Goal: Information Seeking & Learning: Learn about a topic

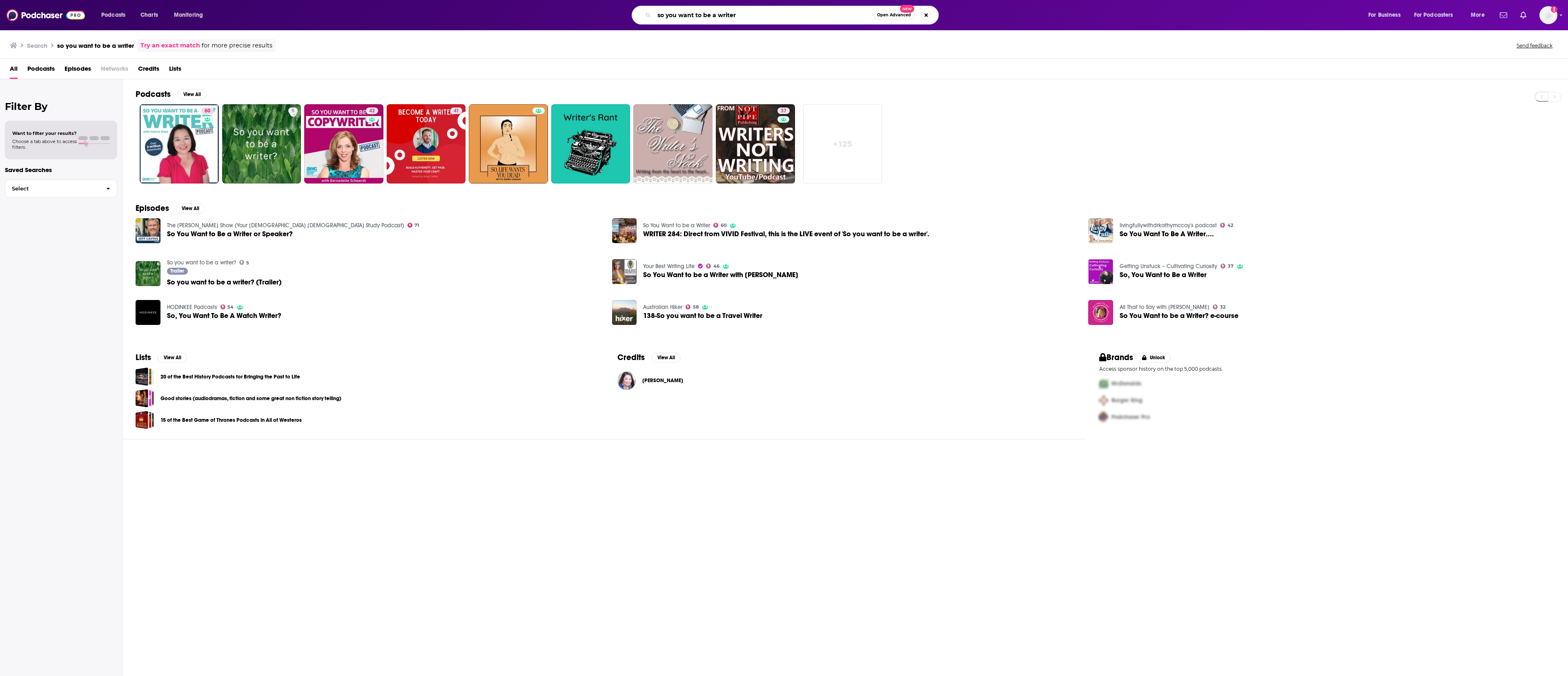
click at [753, 12] on input "so you want to be a writer" at bounding box center [764, 15] width 219 height 13
drag, startPoint x: 760, startPoint y: 11, endPoint x: 641, endPoint y: 22, distance: 119.5
click at [642, 22] on div "so you want to be a writer Open Advanced New" at bounding box center [785, 15] width 307 height 19
paste input "A Lot To Talk About"
type input "A Lot To Talk About"
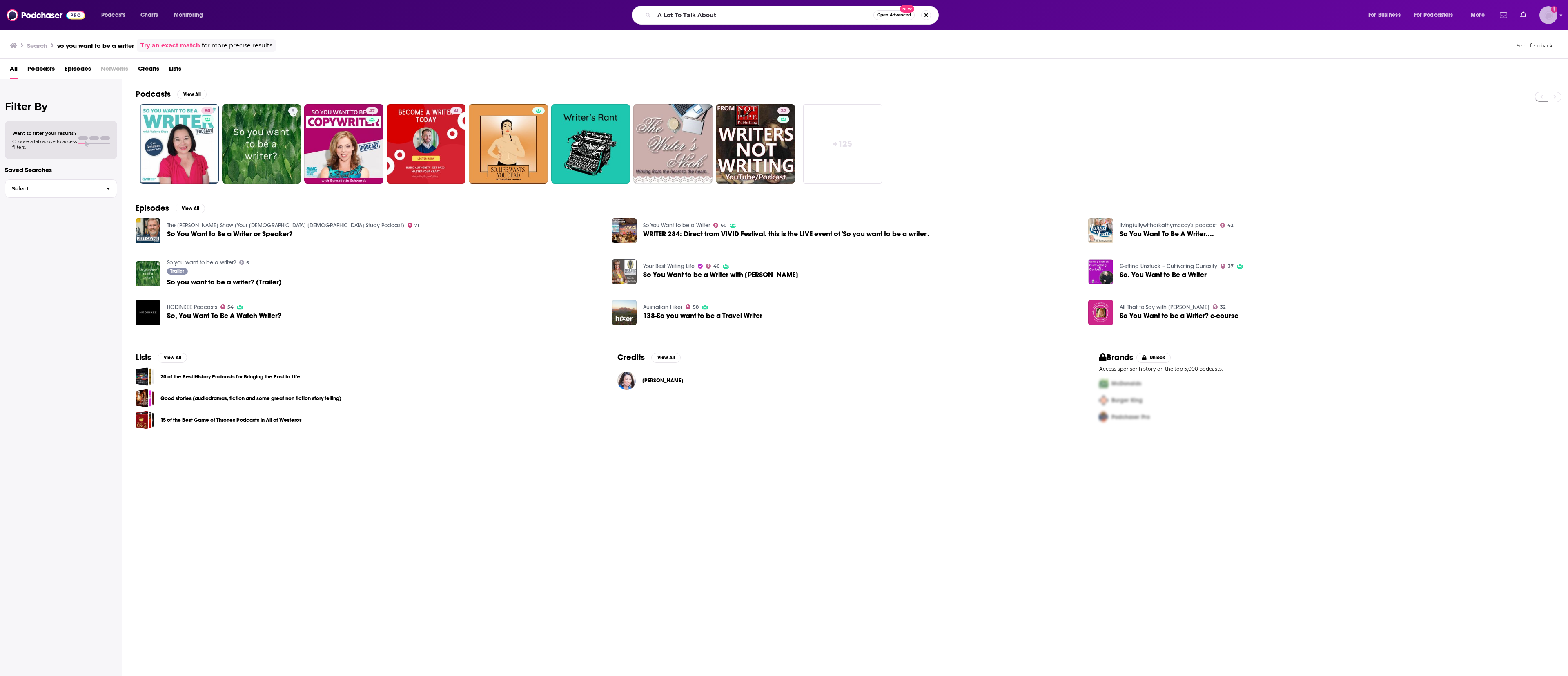
click at [1547, 16] on img "Logged in as AnnaO" at bounding box center [1547, 15] width 18 height 18
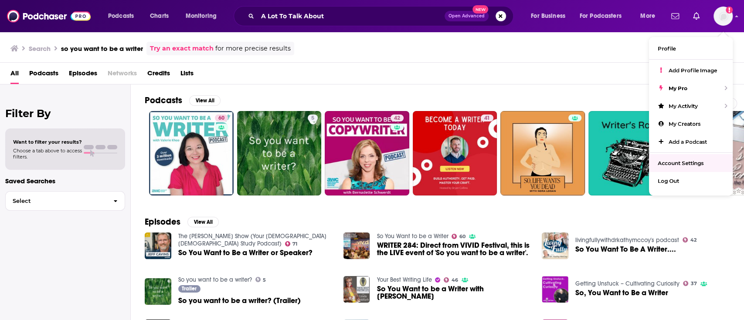
drag, startPoint x: 1672, startPoint y: 2, endPoint x: 496, endPoint y: 68, distance: 1178.2
click at [496, 68] on div "All Podcasts Episodes Networks Credits Lists" at bounding box center [373, 75] width 726 height 18
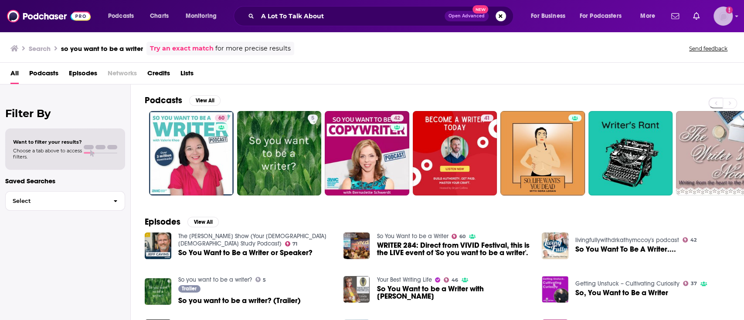
click at [735, 14] on icon "Show profile menu" at bounding box center [736, 16] width 3 height 5
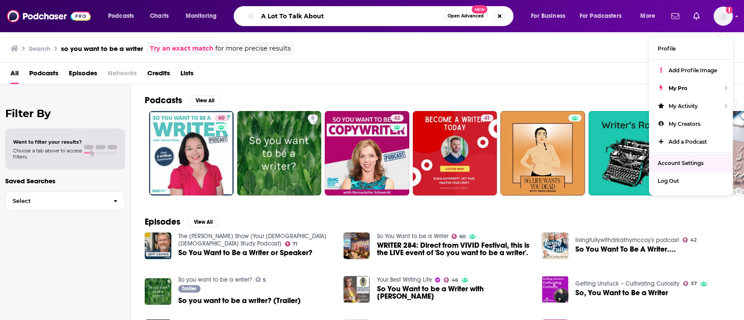
click at [352, 14] on input "A Lot To Talk About" at bounding box center [350, 16] width 186 height 14
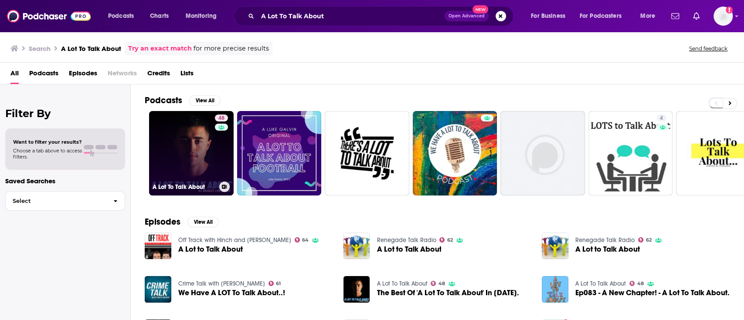
click at [174, 134] on link "48 A Lot To Talk About" at bounding box center [191, 153] width 85 height 85
